Goal: Task Accomplishment & Management: Use online tool/utility

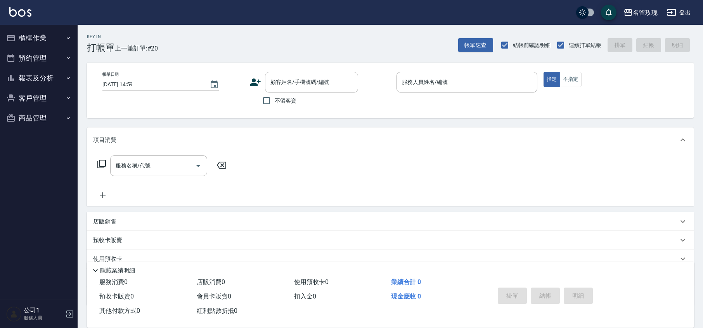
click at [283, 97] on span "不留客資" at bounding box center [286, 101] width 22 height 8
click at [275, 96] on input "不留客資" at bounding box center [267, 100] width 16 height 16
checkbox input "true"
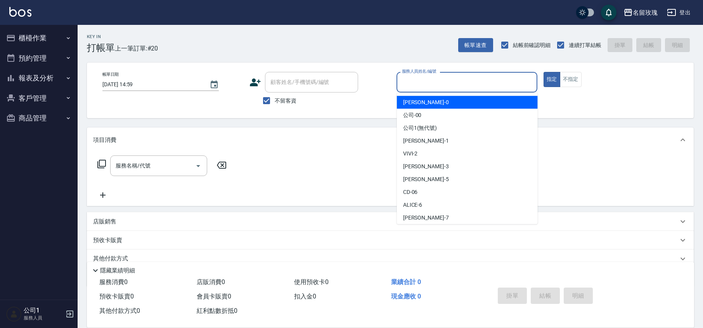
click at [419, 86] on input "服務人員姓名/編號" at bounding box center [467, 82] width 134 height 14
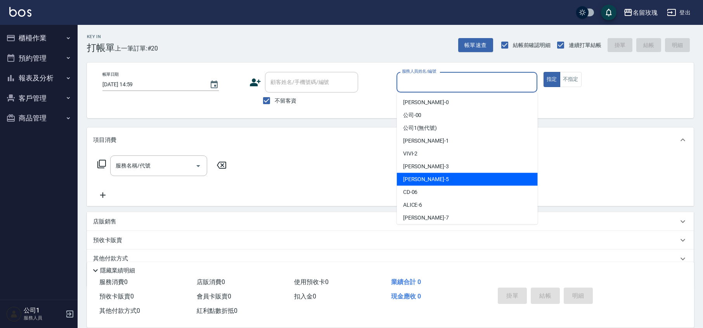
click at [417, 179] on span "KELLY -5" at bounding box center [426, 179] width 46 height 8
type input "[PERSON_NAME]-5"
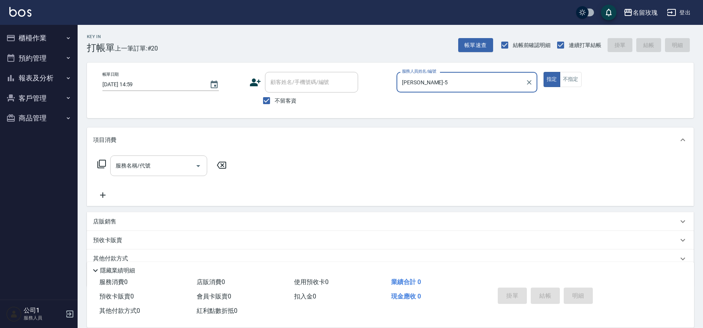
click at [175, 161] on input "服務名稱/代號" at bounding box center [153, 166] width 78 height 14
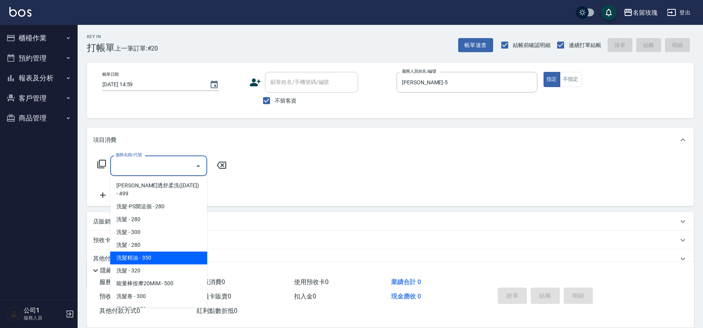
click at [190, 251] on span "洗髮精油 - 350" at bounding box center [158, 257] width 97 height 13
type input "洗髮精油(206)"
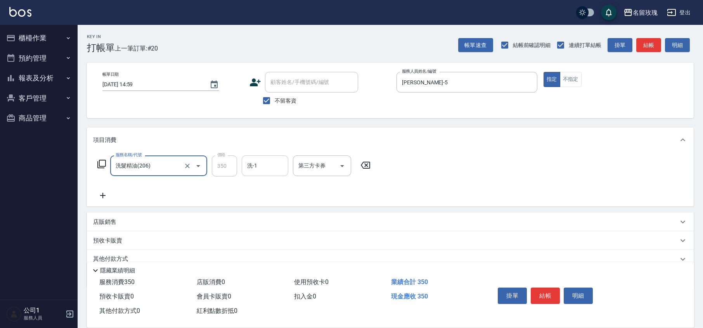
click at [272, 162] on input "洗-1" at bounding box center [265, 166] width 40 height 14
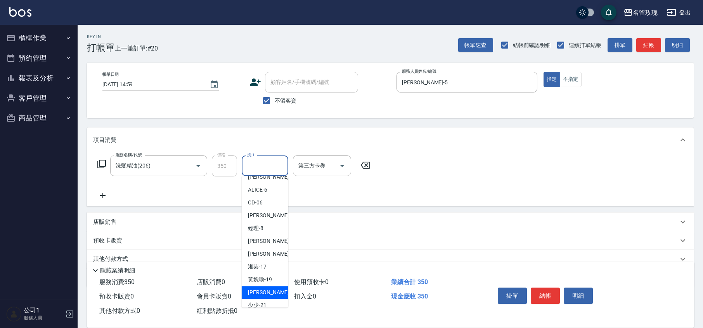
scroll to position [153, 0]
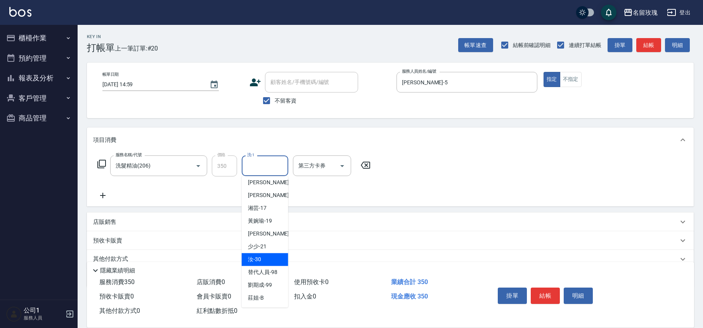
click at [272, 257] on div "汝 -30" at bounding box center [265, 259] width 47 height 13
type input "汝-30"
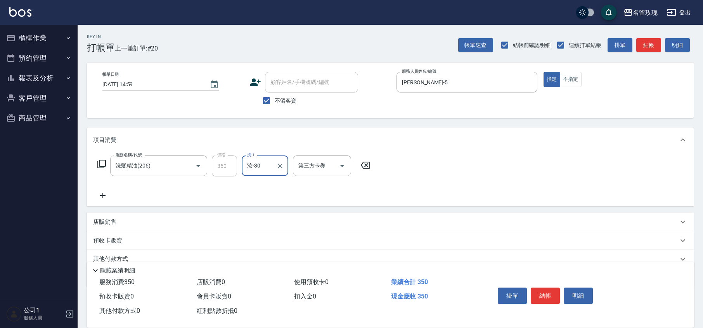
click at [256, 189] on div "服務名稱/代號 洗髮精油(206) 服務名稱/代號 價格 350 價格 洗-1 汝-30 洗-1 第三方卡券 第三方卡券" at bounding box center [234, 177] width 282 height 45
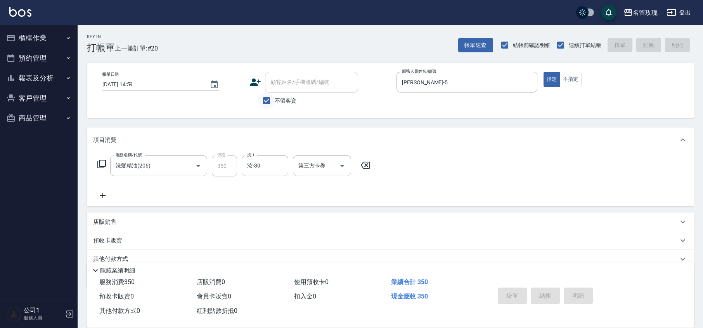
click at [269, 98] on input "不留客資" at bounding box center [267, 100] width 16 height 16
checkbox input "false"
type input "[DATE] 15:32"
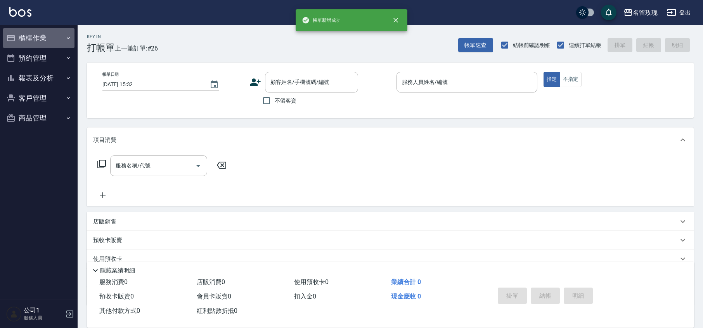
drag, startPoint x: 23, startPoint y: 32, endPoint x: 21, endPoint y: 75, distance: 43.2
click at [24, 32] on button "櫃檯作業" at bounding box center [38, 38] width 71 height 20
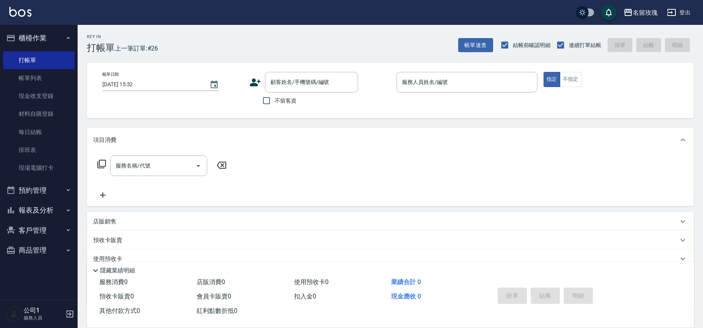
drag, startPoint x: 19, startPoint y: 83, endPoint x: 290, endPoint y: 1, distance: 283.2
click at [19, 83] on link "帳單列表" at bounding box center [38, 78] width 71 height 18
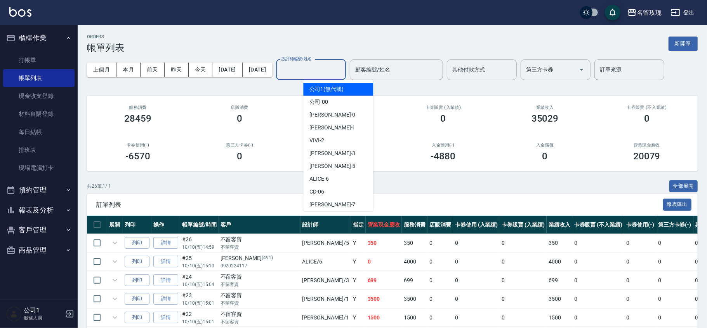
click at [325, 73] on div "設計師編號/姓名 設計師編號/姓名" at bounding box center [311, 69] width 70 height 21
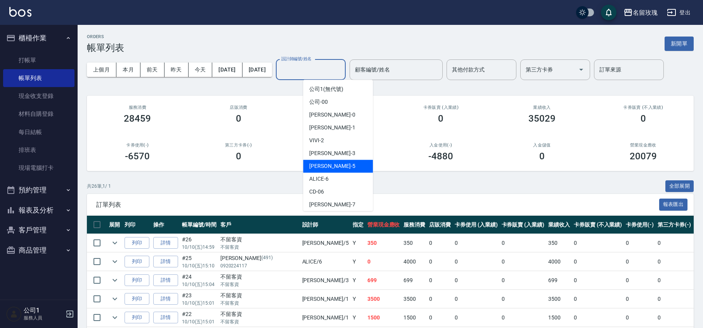
click at [342, 170] on div "KELLY -5" at bounding box center [338, 166] width 70 height 13
type input "[PERSON_NAME]-5"
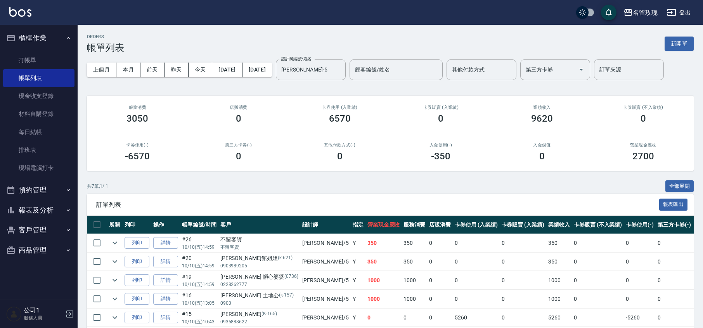
click at [310, 90] on div "ORDERS 帳單列表 新開單 上個月 本月 [DATE] [DATE] [DATE] [DATE] [DATE] 設計師編號/姓名 [PERSON_NAME…" at bounding box center [391, 210] width 626 height 370
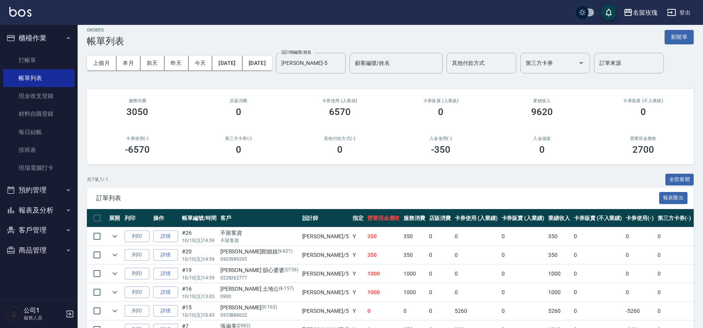
scroll to position [52, 0]
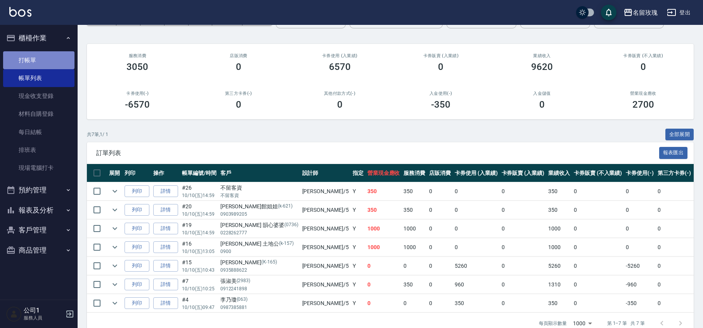
click at [48, 63] on link "打帳單" at bounding box center [38, 60] width 71 height 18
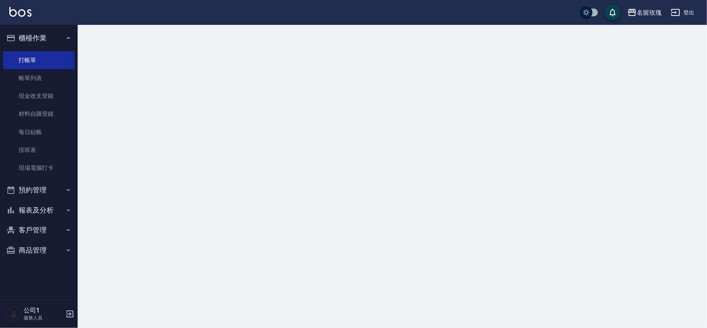
click at [42, 28] on button "櫃檯作業" at bounding box center [38, 38] width 71 height 20
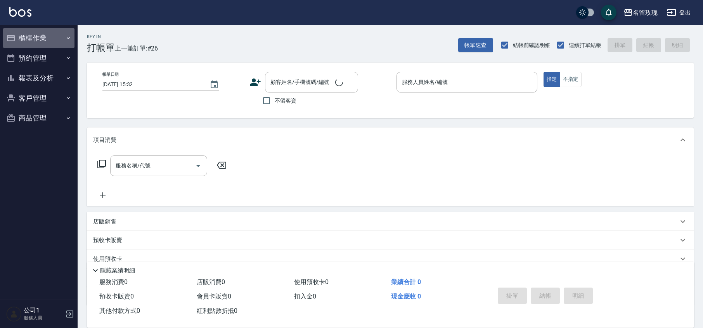
click at [42, 28] on button "櫃檯作業" at bounding box center [38, 38] width 71 height 20
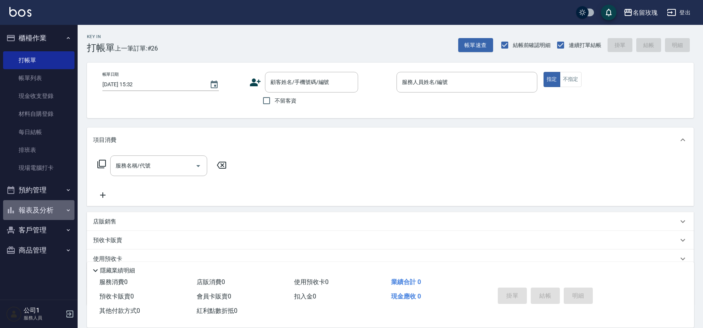
click at [53, 207] on button "報表及分析" at bounding box center [38, 210] width 71 height 20
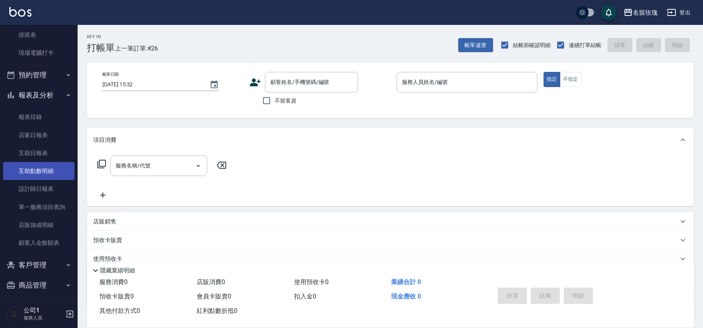
scroll to position [115, 0]
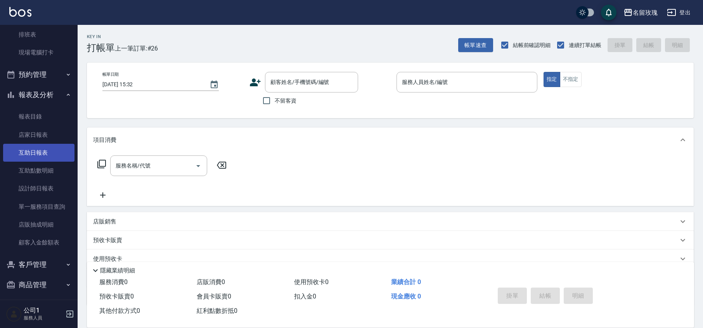
click at [45, 153] on link "互助日報表" at bounding box center [38, 153] width 71 height 18
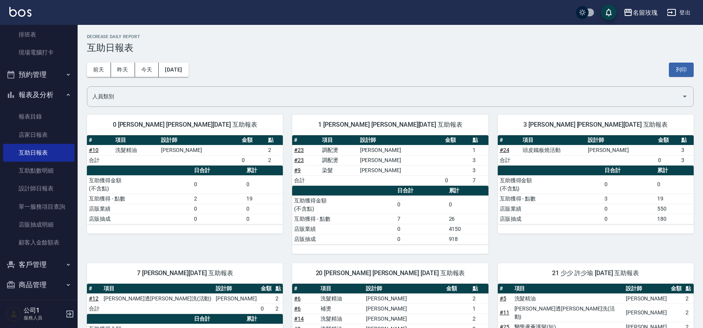
click at [287, 52] on h3 "互助日報表" at bounding box center [390, 47] width 607 height 11
click at [280, 56] on div "[DATE] [DATE] [DATE] [DATE] 列印" at bounding box center [390, 69] width 607 height 33
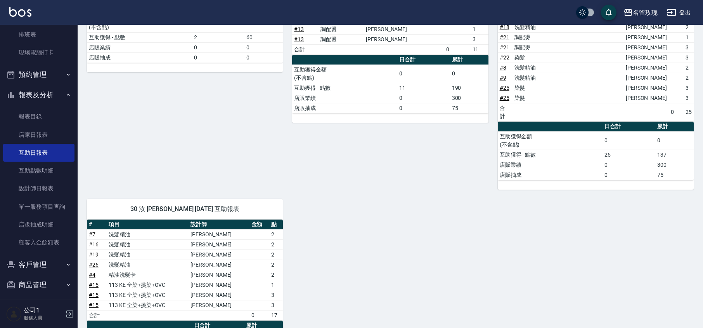
scroll to position [213, 0]
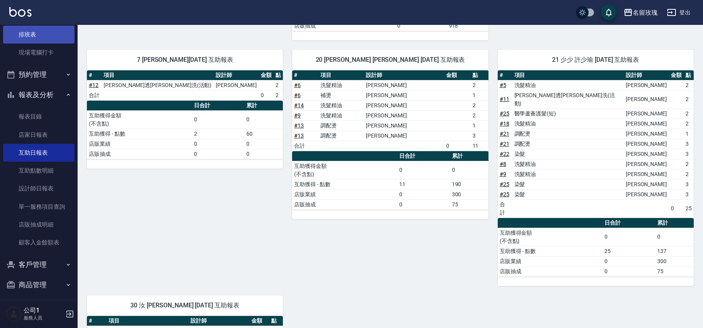
drag, startPoint x: 30, startPoint y: 92, endPoint x: 28, endPoint y: 72, distance: 20.2
click at [30, 92] on button "報表及分析" at bounding box center [38, 95] width 71 height 20
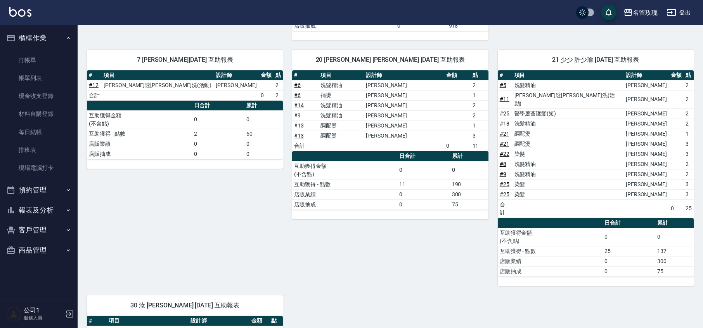
scroll to position [0, 0]
click at [27, 57] on link "打帳單" at bounding box center [38, 60] width 71 height 18
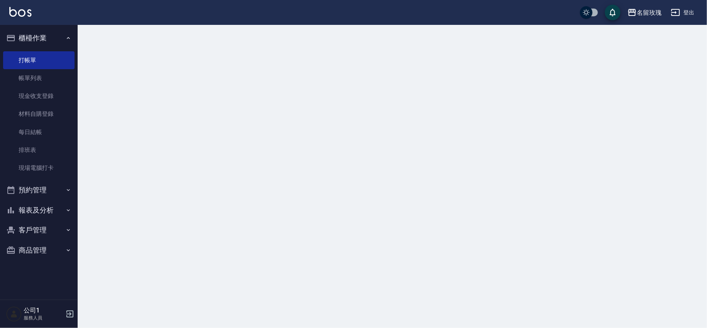
click at [33, 38] on button "櫃檯作業" at bounding box center [38, 38] width 71 height 20
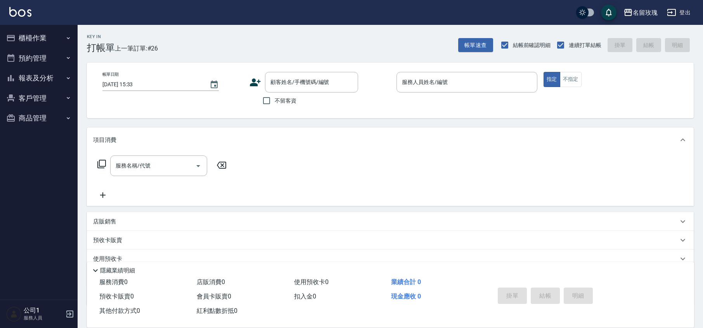
click at [280, 97] on span "不留客資" at bounding box center [286, 101] width 22 height 8
click at [275, 97] on input "不留客資" at bounding box center [267, 100] width 16 height 16
checkbox input "true"
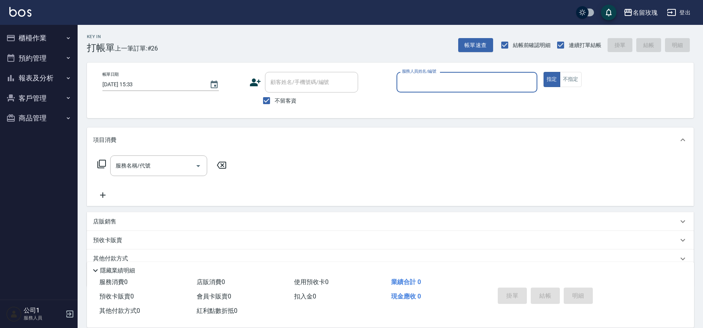
click at [440, 93] on p at bounding box center [467, 96] width 141 height 8
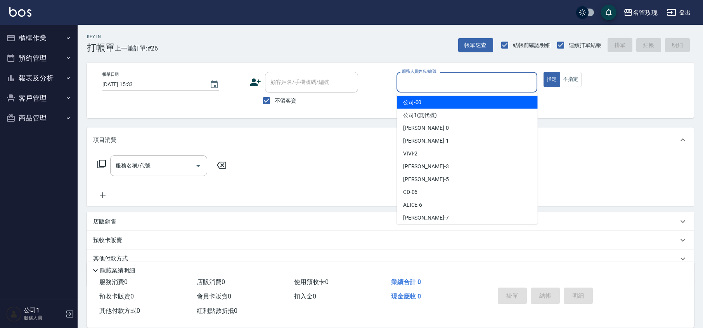
click at [438, 85] on input "服務人員姓名/編號" at bounding box center [467, 82] width 134 height 14
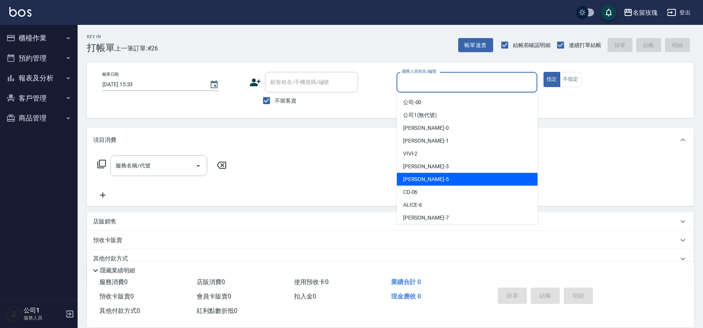
click at [423, 174] on div "KELLY -5" at bounding box center [467, 179] width 141 height 13
type input "[PERSON_NAME]-5"
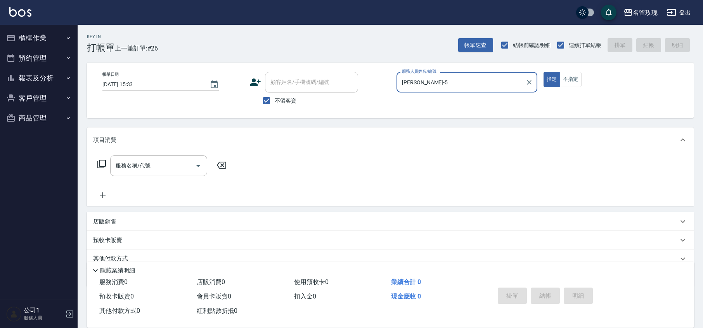
click at [105, 164] on icon at bounding box center [101, 163] width 9 height 9
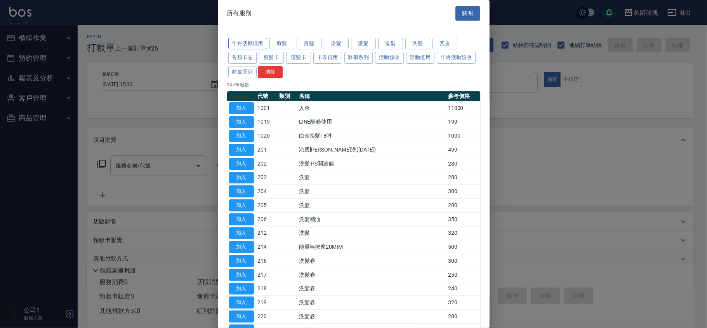
click at [252, 45] on button "年終活動抵用" at bounding box center [247, 44] width 39 height 12
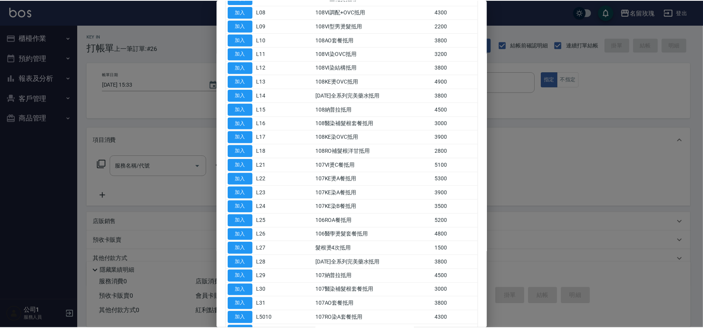
scroll to position [518, 0]
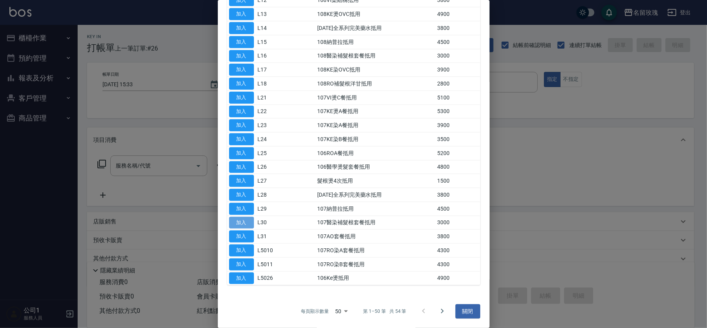
click at [236, 224] on button "加入" at bounding box center [241, 223] width 25 height 12
type input "107醫染補髮根套餐抵用(L30)"
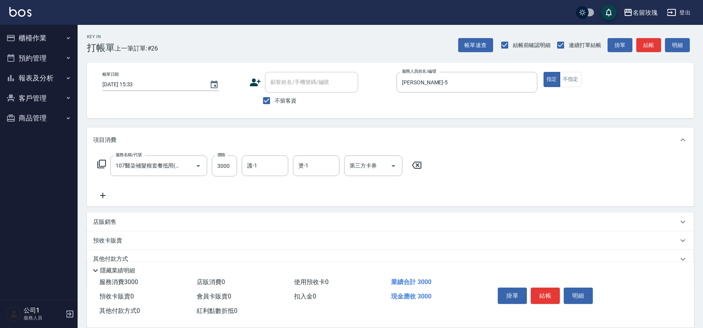
drag, startPoint x: 417, startPoint y: 165, endPoint x: 390, endPoint y: 165, distance: 26.8
click at [417, 165] on icon at bounding box center [416, 164] width 19 height 9
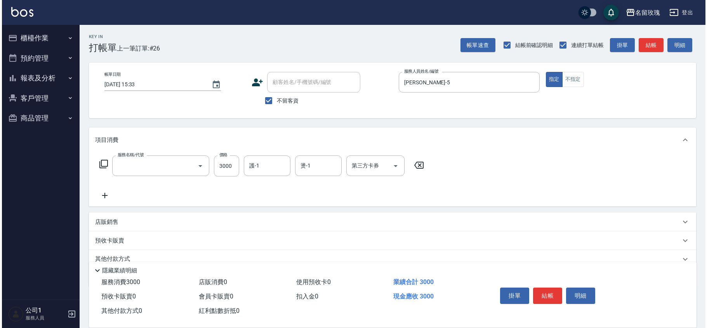
scroll to position [0, 0]
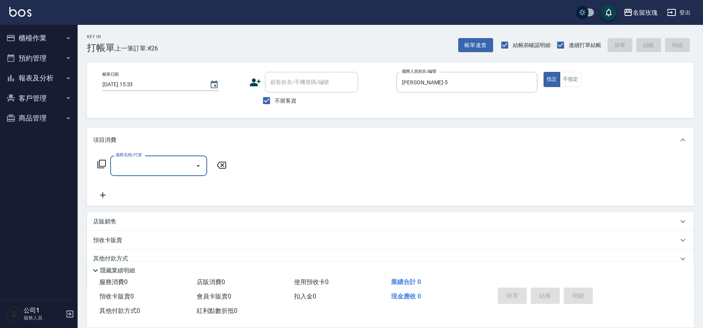
click at [97, 163] on icon at bounding box center [101, 163] width 9 height 9
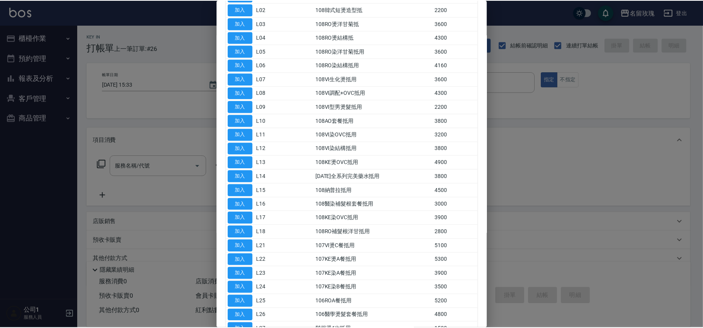
scroll to position [518, 0]
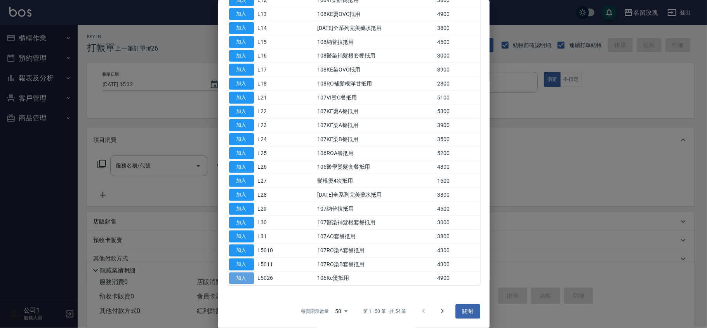
click at [241, 280] on button "加入" at bounding box center [241, 278] width 25 height 12
type input "106Ke燙抵用(L5026)"
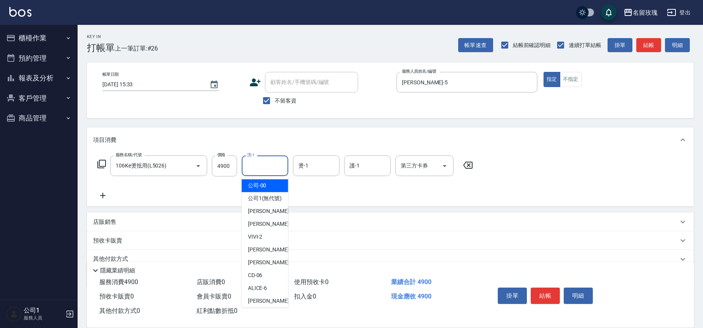
click at [258, 167] on input "洗-1" at bounding box center [265, 166] width 40 height 14
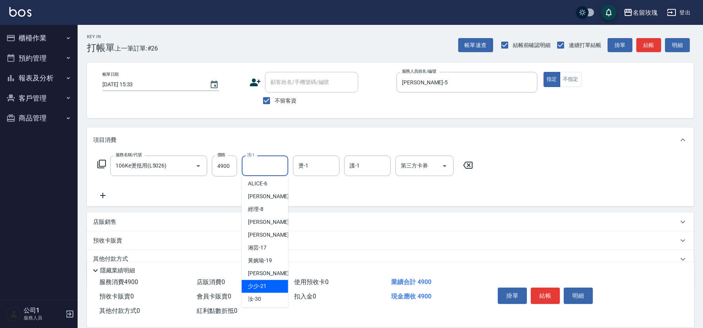
scroll to position [153, 0]
click at [262, 261] on div "汝 -30" at bounding box center [265, 259] width 47 height 13
type input "汝-30"
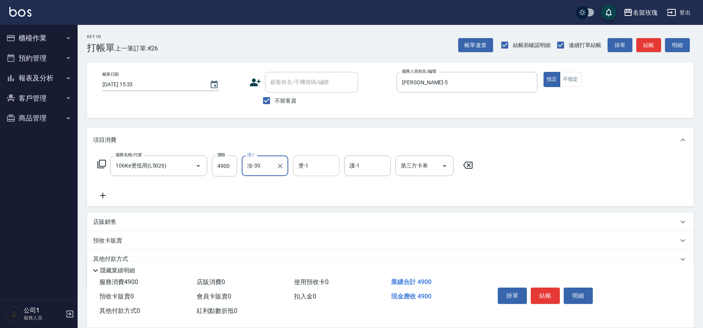
click at [314, 173] on div "燙-1" at bounding box center [316, 165] width 47 height 21
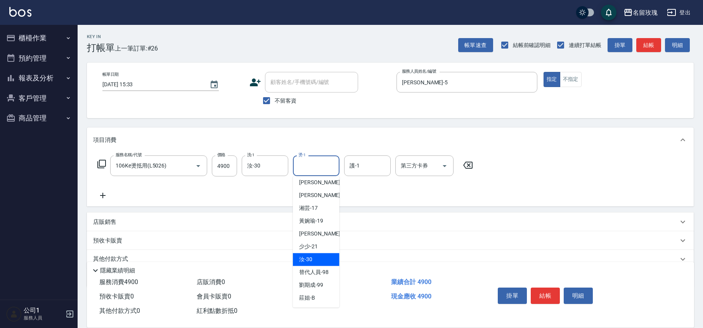
click at [314, 255] on div "汝 -30" at bounding box center [316, 259] width 47 height 13
type input "汝-30"
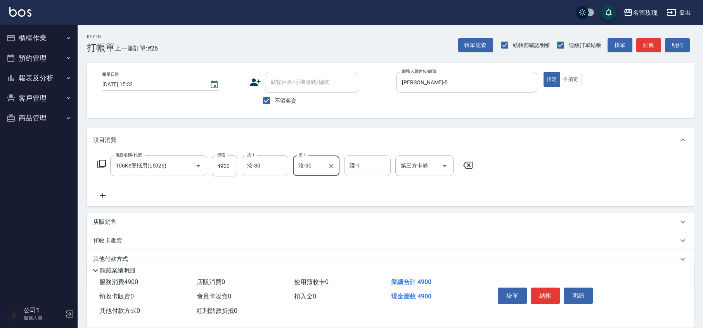
click at [356, 173] on div "護-1" at bounding box center [367, 165] width 47 height 21
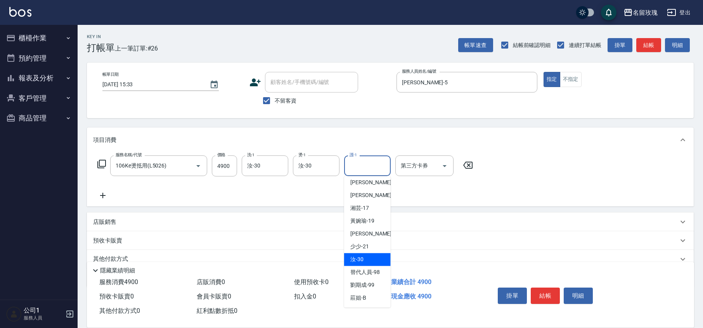
click at [367, 262] on div "汝 -30" at bounding box center [367, 259] width 47 height 13
type input "汝-30"
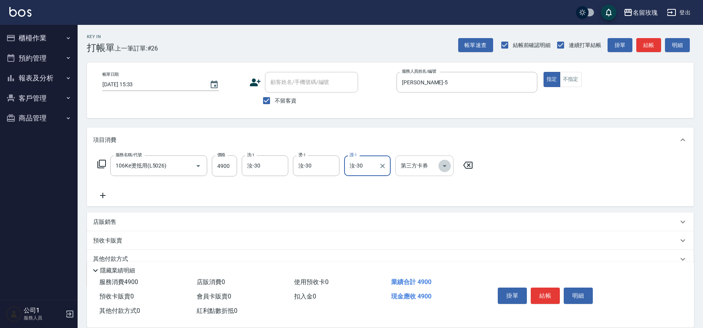
click at [447, 162] on icon "Open" at bounding box center [444, 165] width 9 height 9
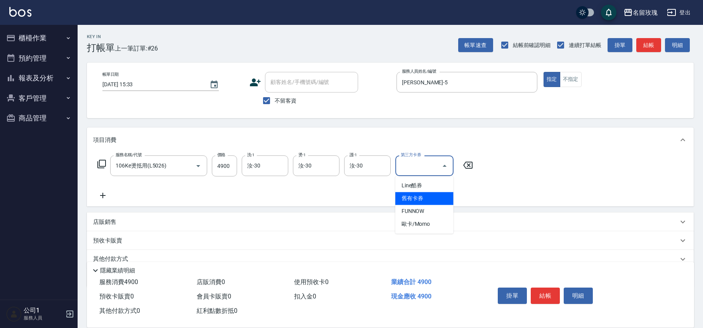
click at [432, 195] on span "舊有卡券" at bounding box center [425, 198] width 58 height 13
type input "舊有卡券"
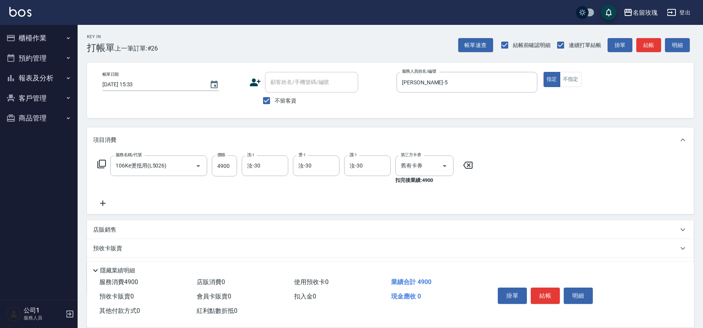
click at [392, 201] on div "服務名稱/代號 106Ke燙抵用(L5026) 服務名稱/代號 價格 4900 價格 洗-1 汝-30 洗-1 燙-1 汝-30 燙-1 護-1 汝-30 護…" at bounding box center [285, 181] width 385 height 52
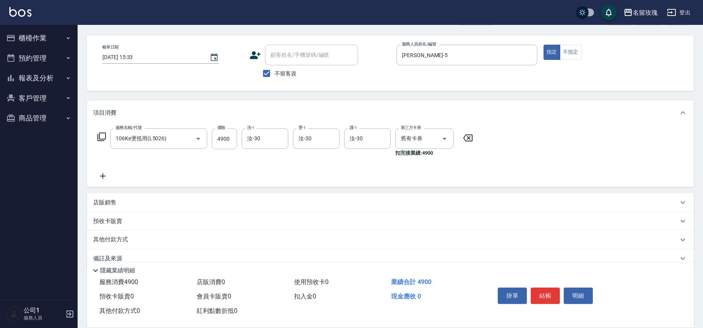
scroll to position [40, 0]
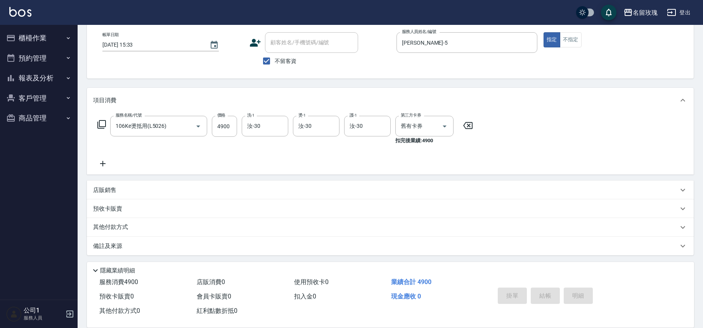
type input "[DATE] 15:34"
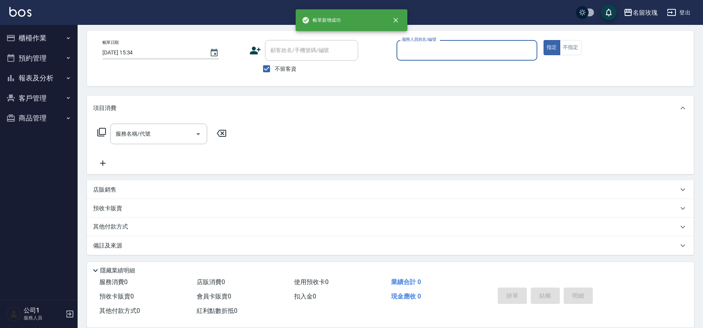
scroll to position [32, 0]
click at [287, 67] on span "不留客資" at bounding box center [286, 69] width 22 height 8
click at [275, 67] on input "不留客資" at bounding box center [267, 69] width 16 height 16
checkbox input "false"
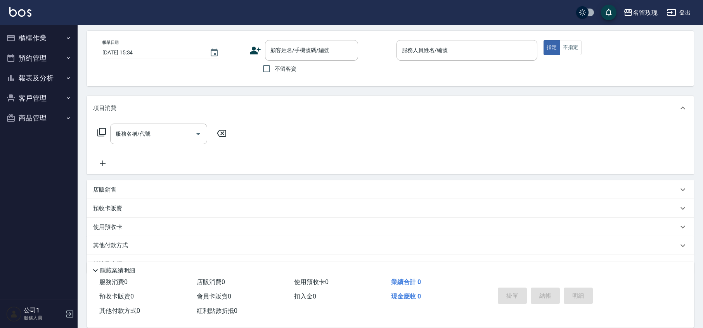
click at [54, 73] on button "報表及分析" at bounding box center [38, 78] width 71 height 20
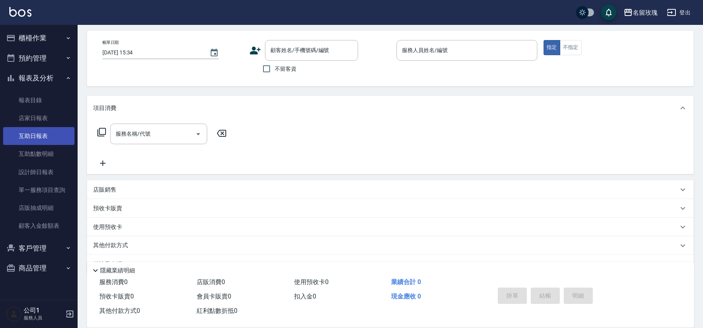
click at [50, 139] on link "互助日報表" at bounding box center [38, 136] width 71 height 18
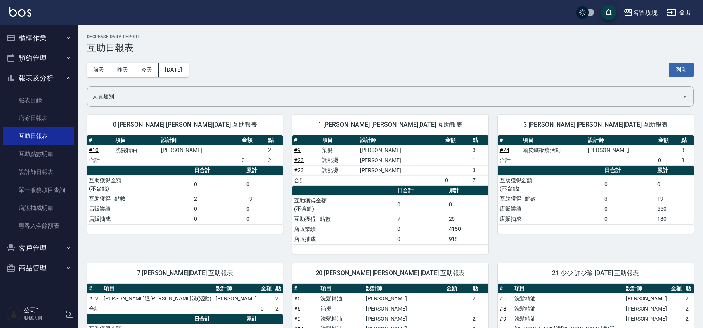
click at [314, 50] on h3 "互助日報表" at bounding box center [390, 47] width 607 height 11
click at [22, 73] on button "報表及分析" at bounding box center [38, 78] width 71 height 20
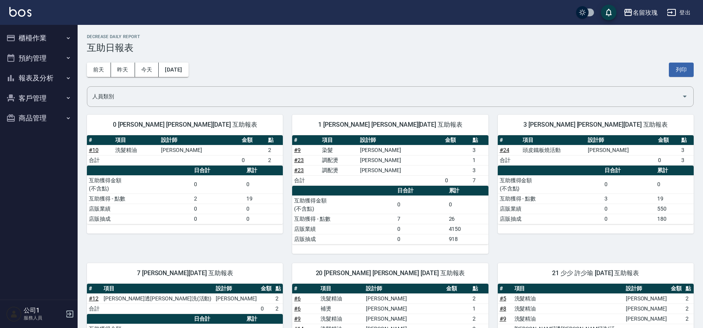
click at [33, 43] on button "櫃檯作業" at bounding box center [38, 38] width 71 height 20
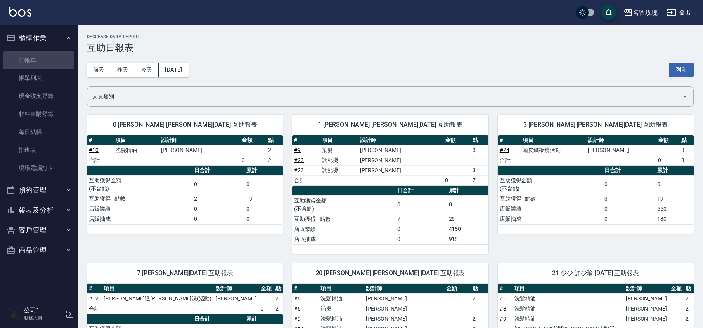
drag, startPoint x: 28, startPoint y: 64, endPoint x: 45, endPoint y: 40, distance: 29.3
click at [29, 65] on link "打帳單" at bounding box center [38, 60] width 71 height 18
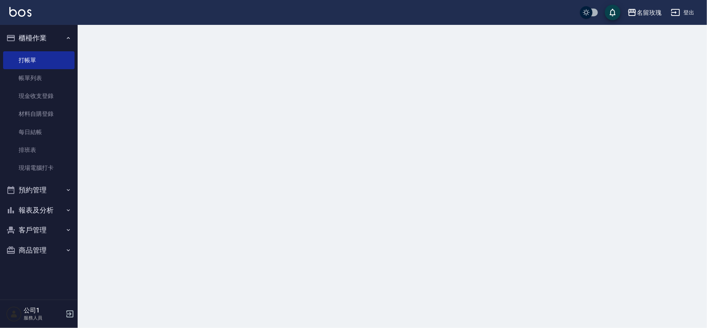
click at [48, 33] on button "櫃檯作業" at bounding box center [38, 38] width 71 height 20
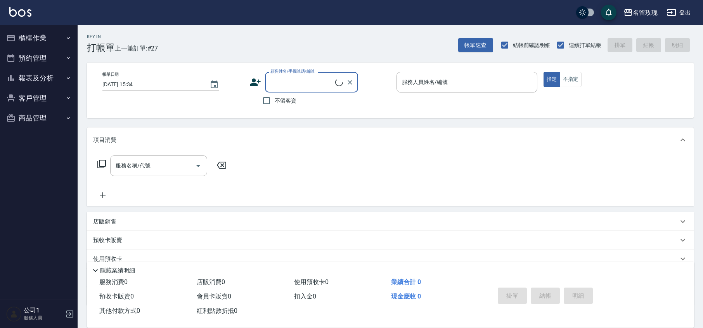
click at [216, 39] on div "Key In 打帳單 上一筆訂單:#27 帳單速查 結帳前確認明細 連續打單結帳 掛單 結帳 明細" at bounding box center [386, 39] width 616 height 28
